Goal: Navigation & Orientation: Go to known website

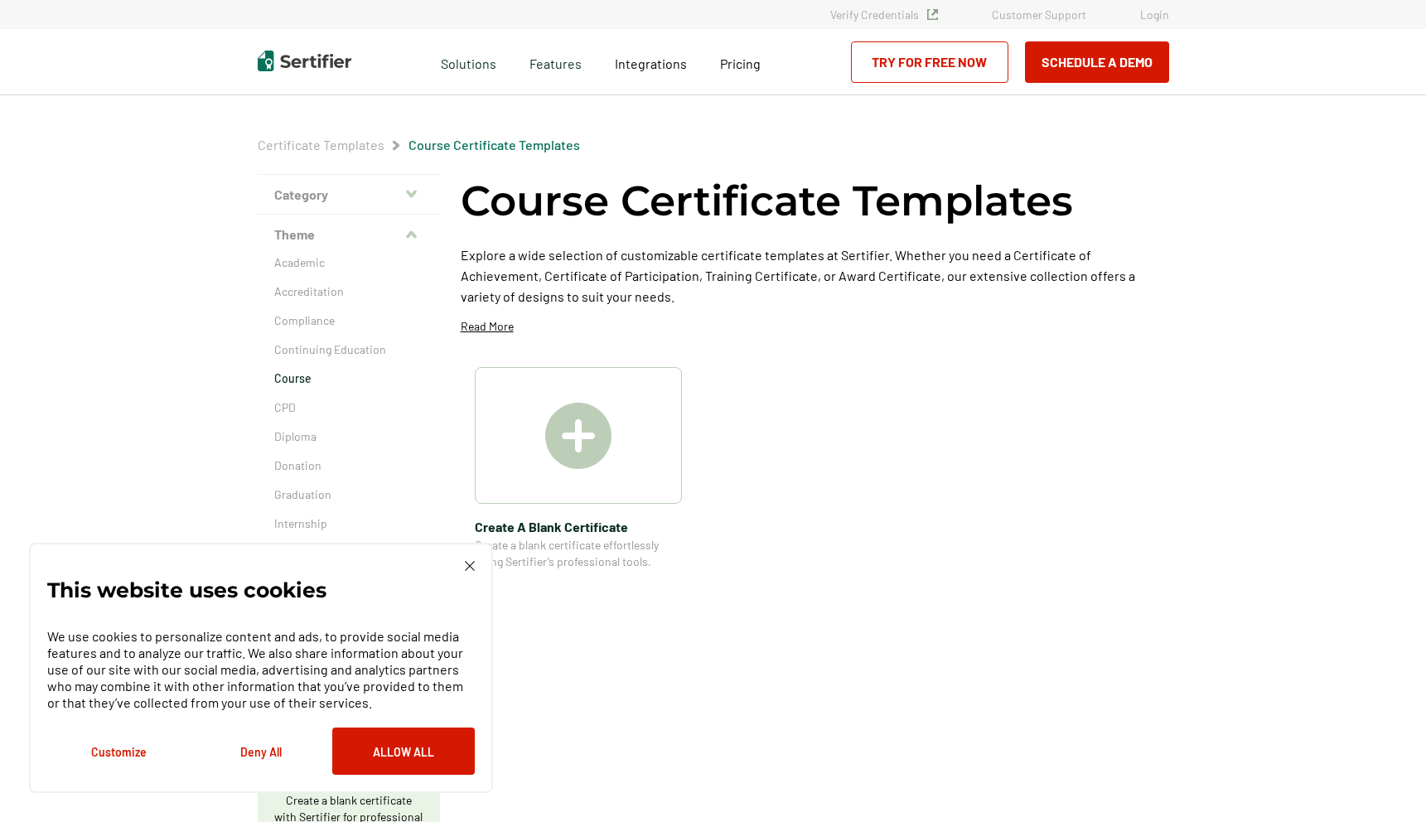
click at [464, 573] on div "This website uses cookies We use cookies to personalize content and ads, to pro…" at bounding box center [261, 668] width 428 height 214
click at [473, 560] on div "This website uses cookies We use cookies to personalize content and ads, to pro…" at bounding box center [261, 668] width 464 height 250
click at [333, 56] on img at bounding box center [305, 61] width 94 height 21
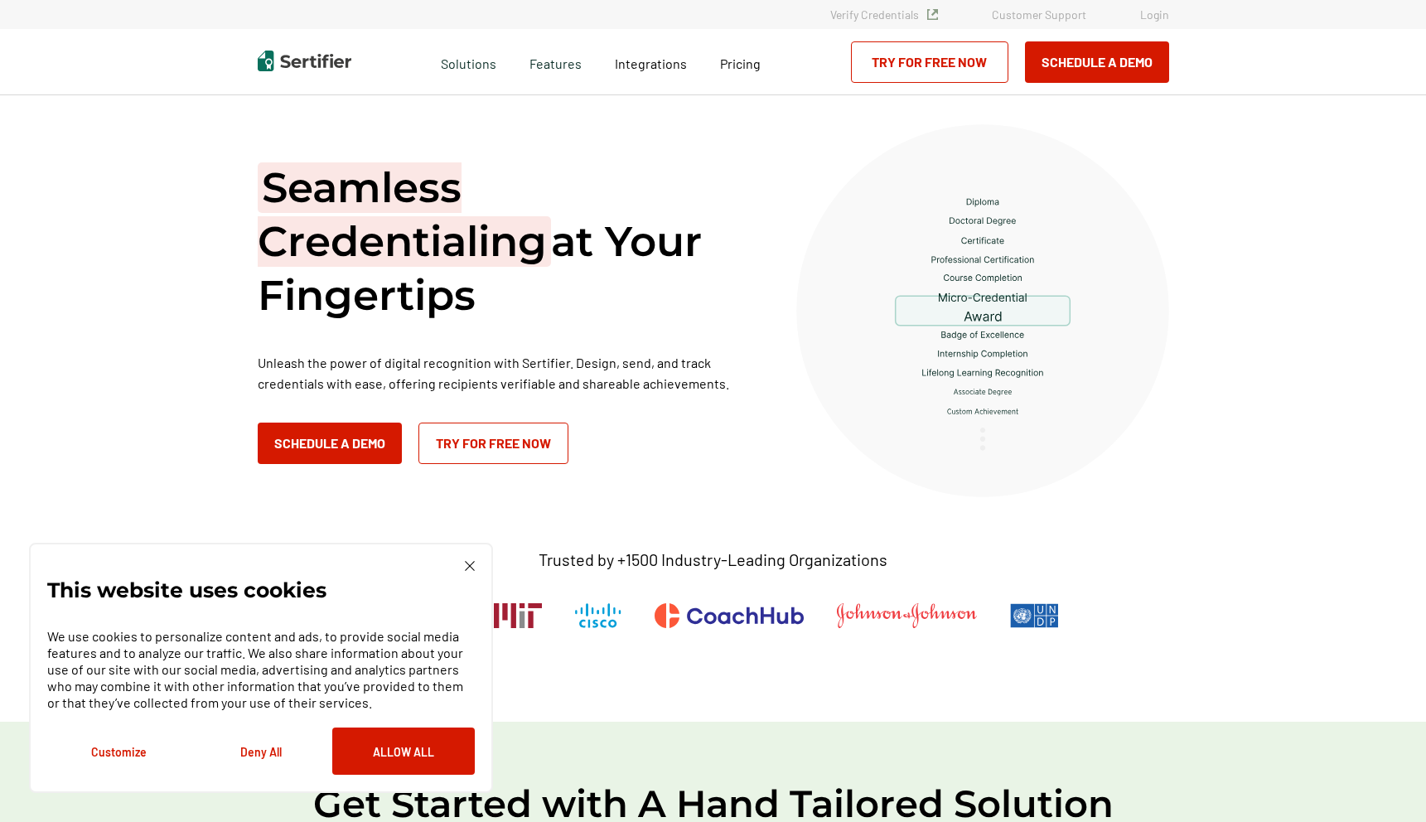
click at [467, 564] on img at bounding box center [470, 566] width 10 height 10
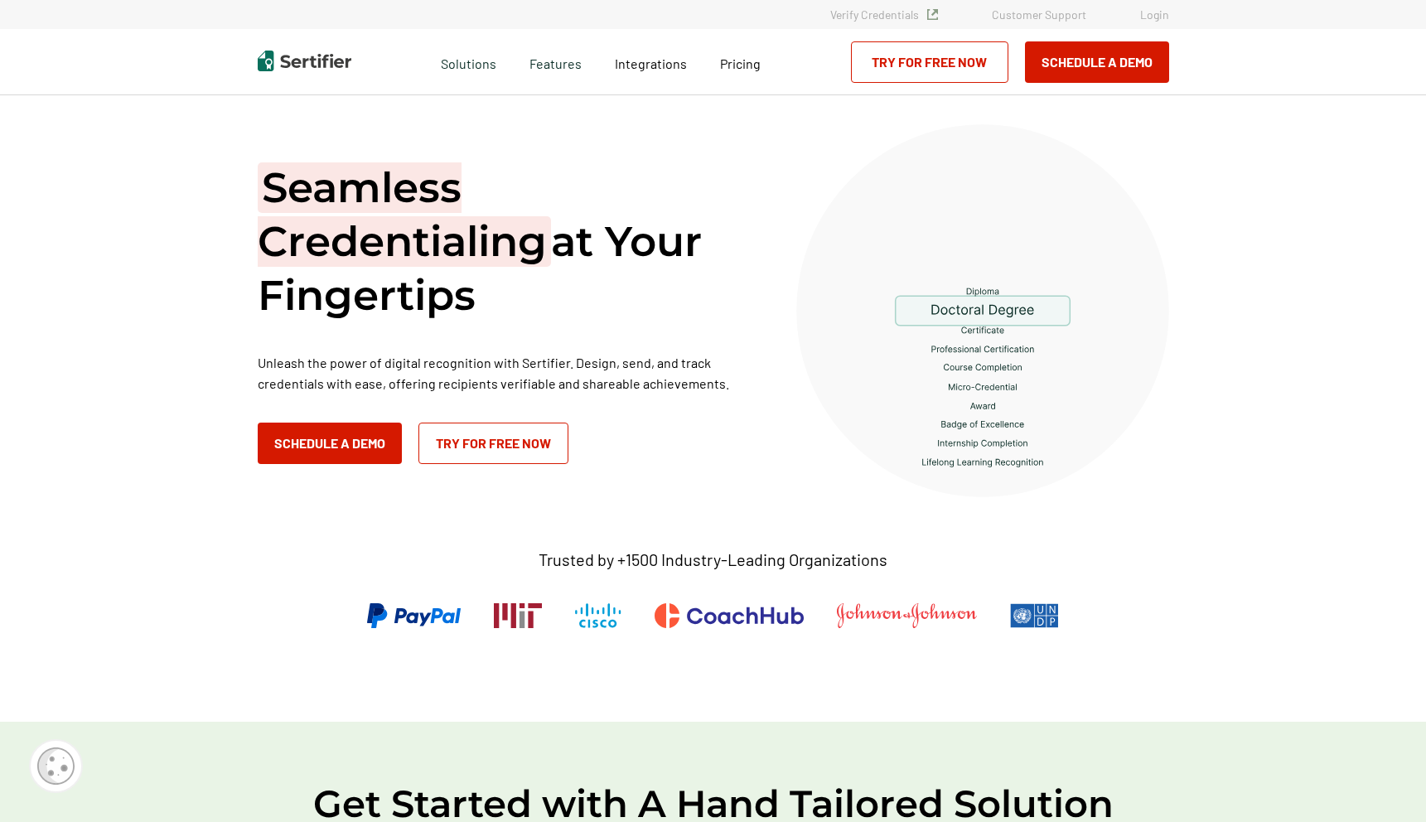
drag, startPoint x: 509, startPoint y: 289, endPoint x: 293, endPoint y: 195, distance: 236.1
click at [293, 195] on h1 "Seamless Credentialing at Your Fingertips" at bounding box center [506, 242] width 497 height 162
click at [293, 195] on span "Seamless Credentialing" at bounding box center [404, 214] width 293 height 104
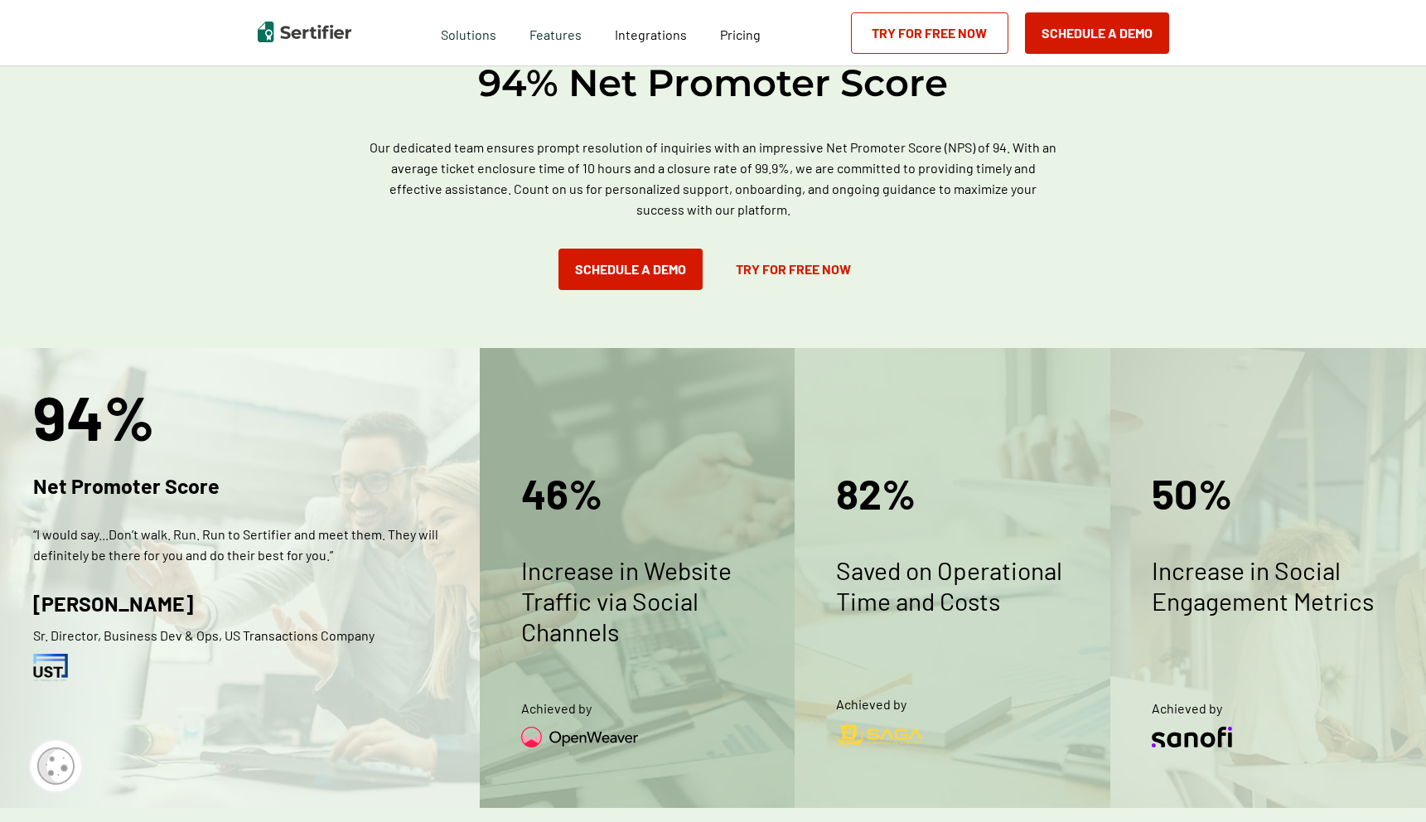
scroll to position [1686, 0]
